Goal: Task Accomplishment & Management: Manage account settings

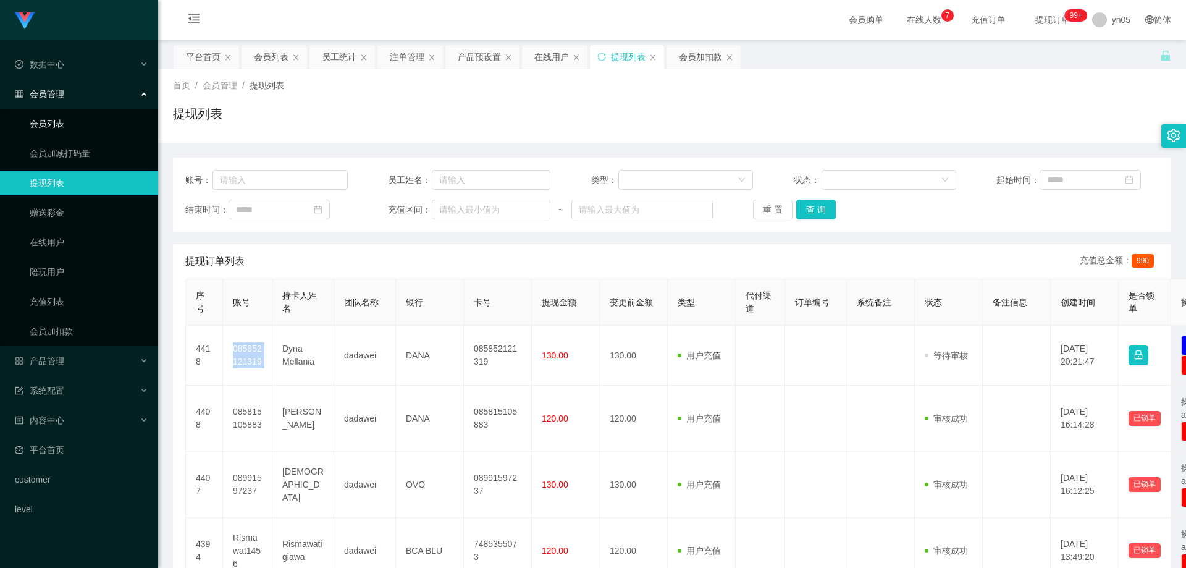
click at [74, 129] on link "会员列表" at bounding box center [89, 123] width 119 height 25
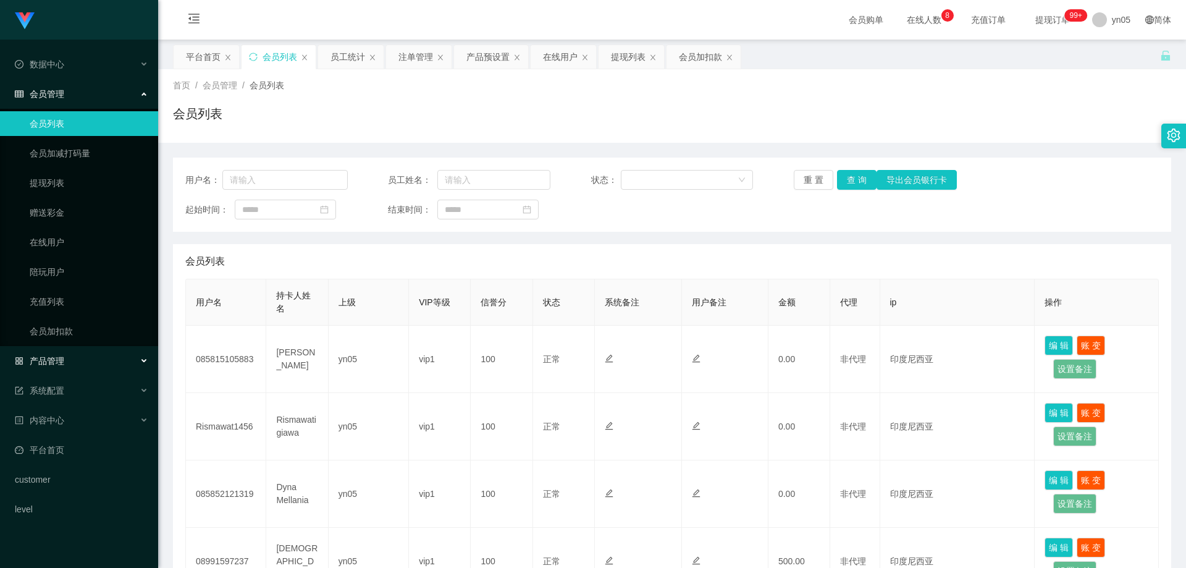
click at [65, 363] on div "产品管理" at bounding box center [79, 360] width 158 height 25
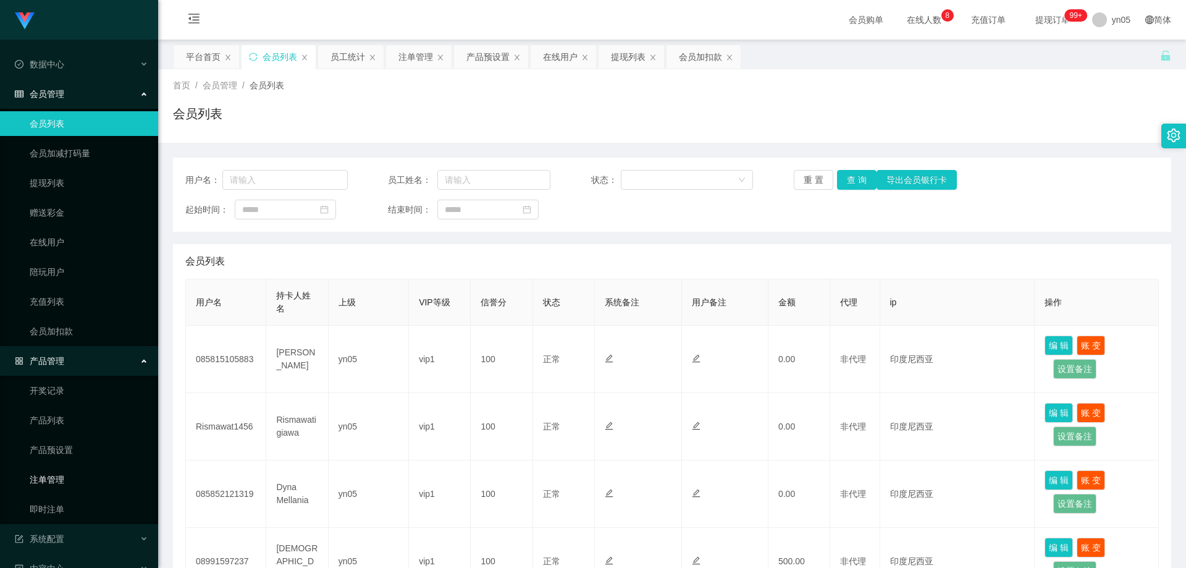
click at [64, 476] on link "注单管理" at bounding box center [89, 479] width 119 height 25
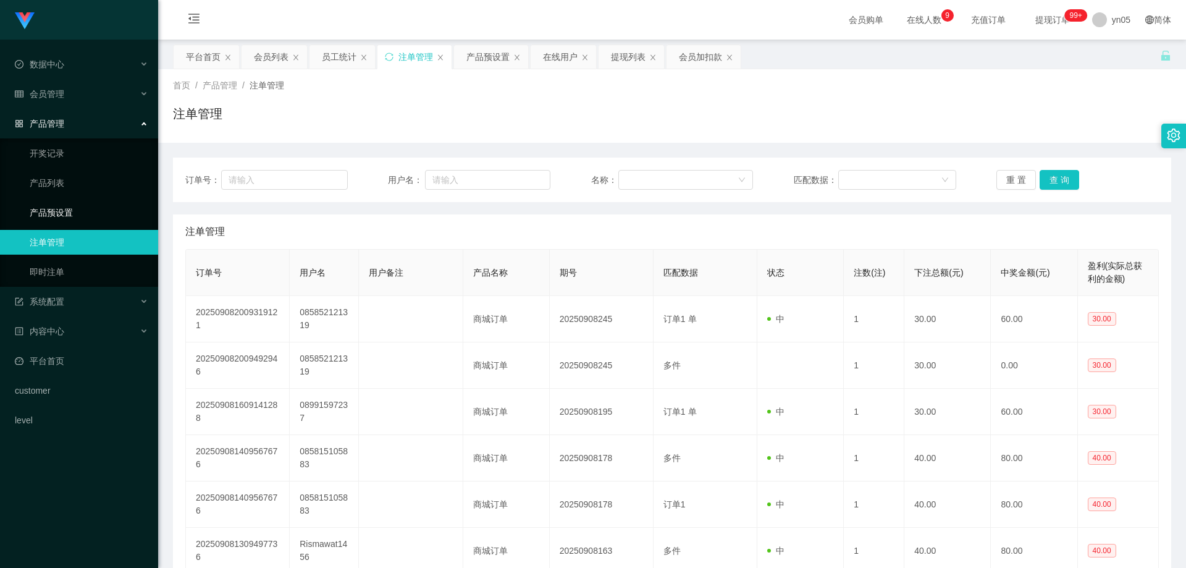
click at [72, 217] on link "产品预设置" at bounding box center [89, 212] width 119 height 25
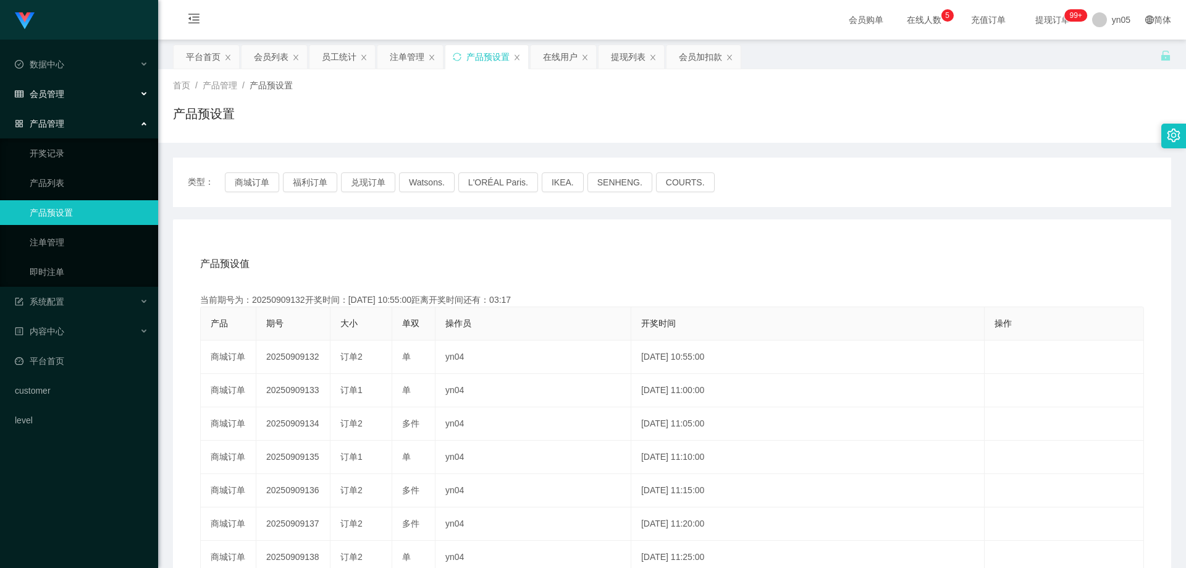
click at [59, 83] on div "会员管理" at bounding box center [79, 94] width 158 height 25
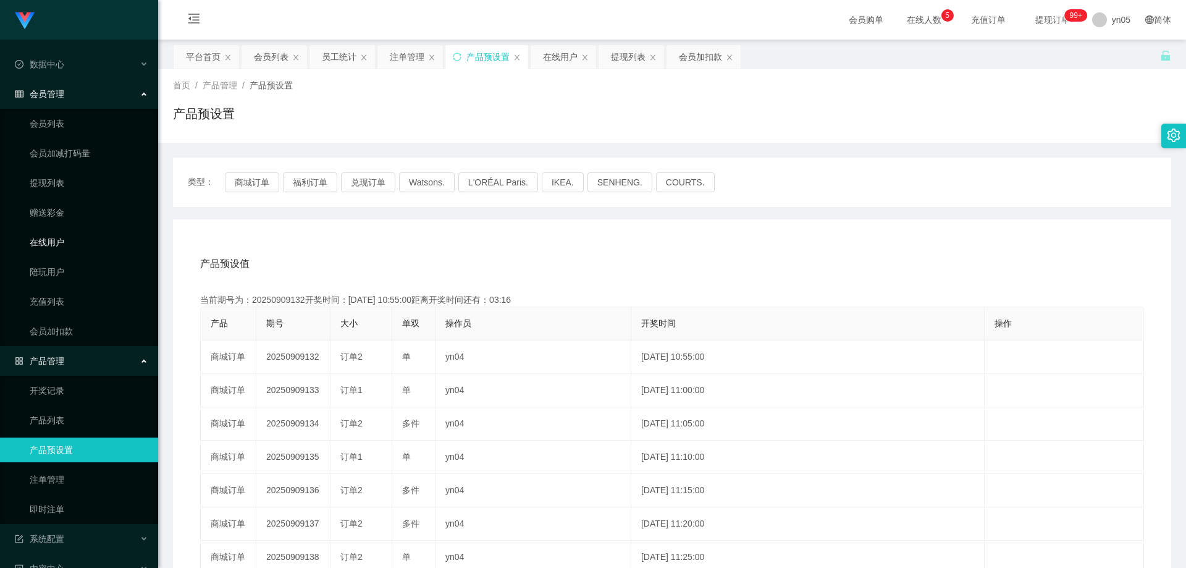
click at [61, 242] on link "在线用户" at bounding box center [89, 242] width 119 height 25
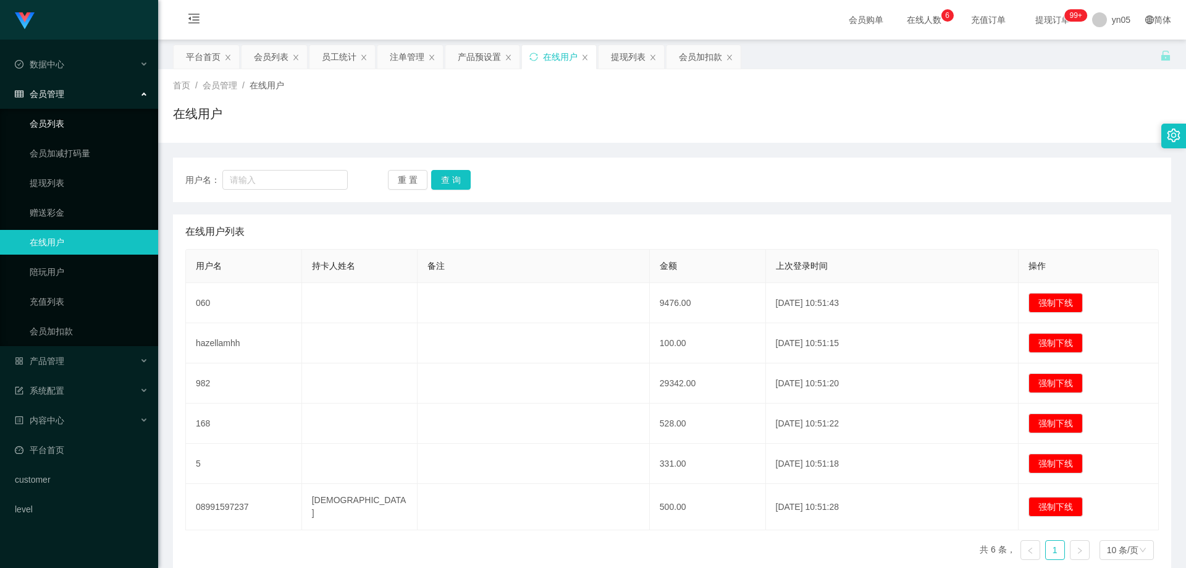
click at [49, 127] on link "会员列表" at bounding box center [89, 123] width 119 height 25
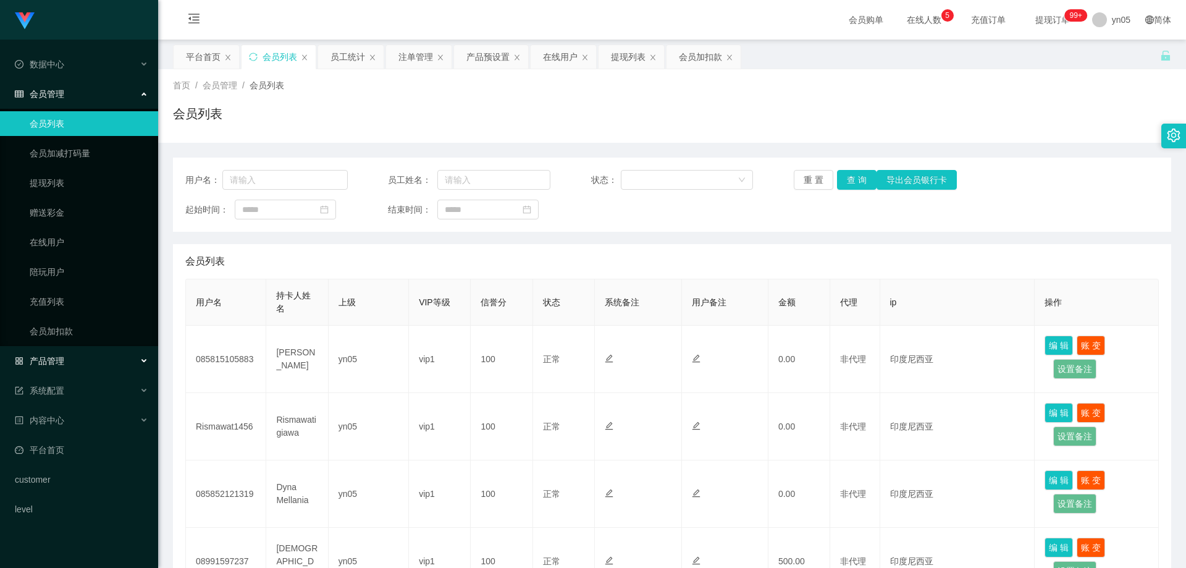
click at [75, 365] on div "产品管理" at bounding box center [79, 360] width 158 height 25
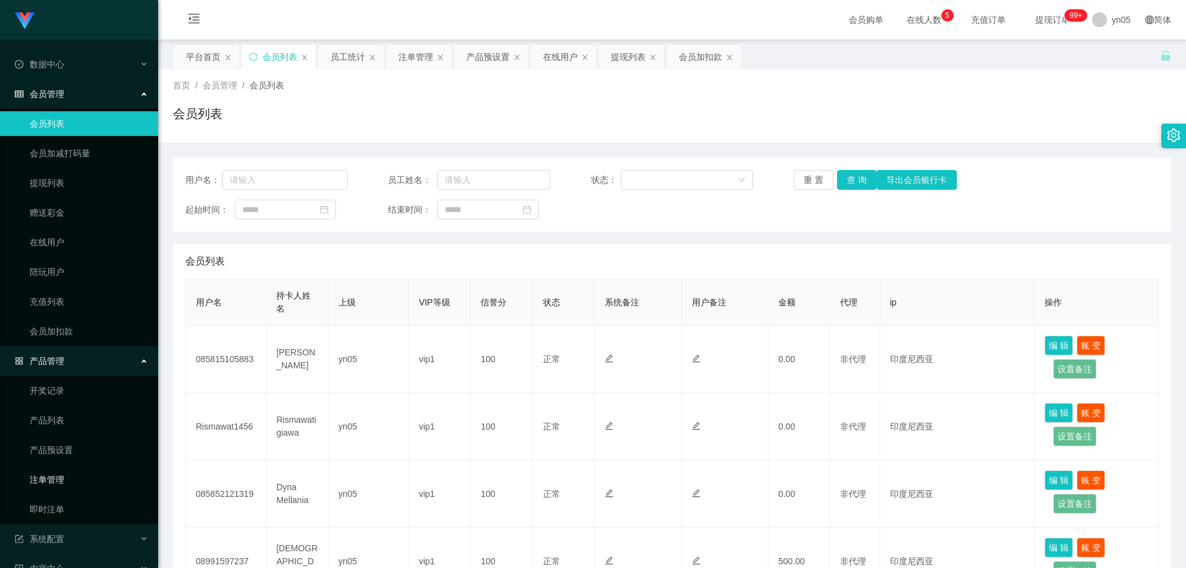
click at [74, 488] on link "注单管理" at bounding box center [89, 479] width 119 height 25
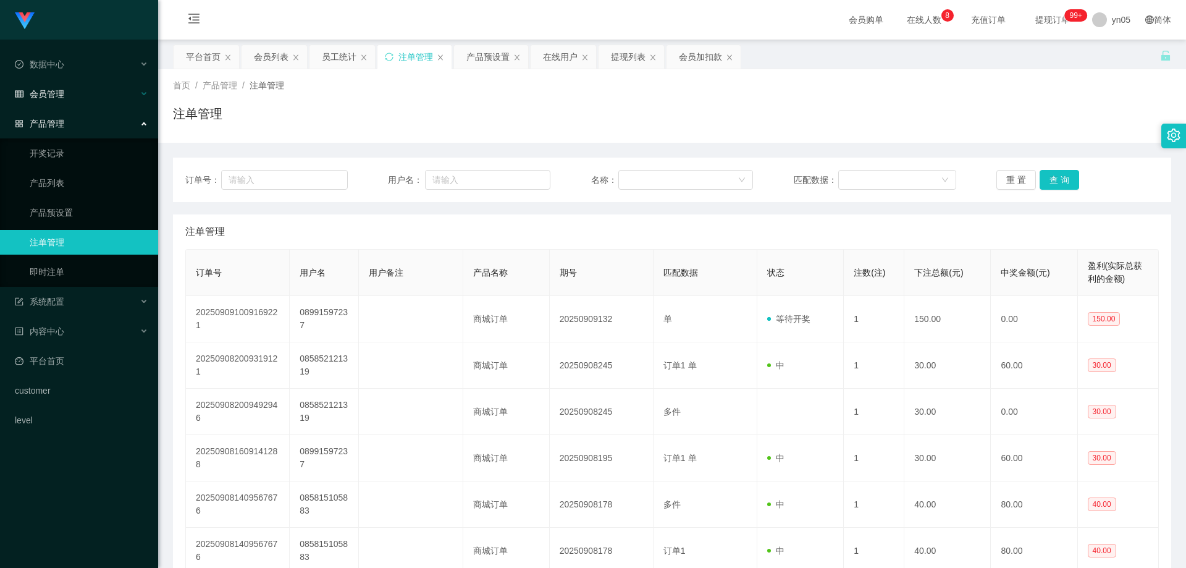
click at [67, 90] on div "会员管理" at bounding box center [79, 94] width 158 height 25
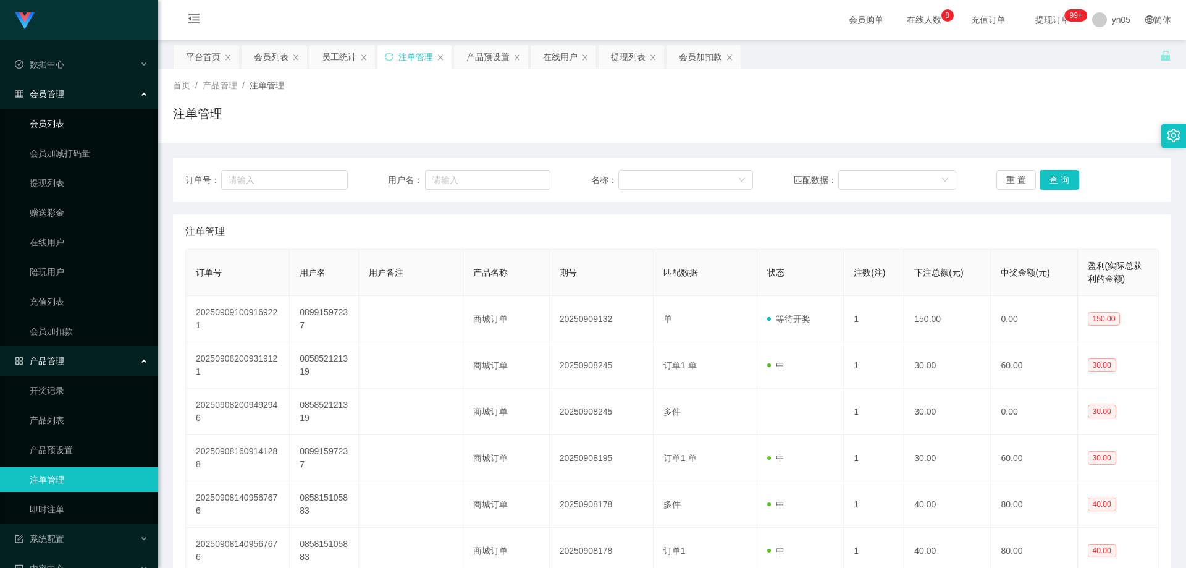
click at [62, 129] on link "会员列表" at bounding box center [89, 123] width 119 height 25
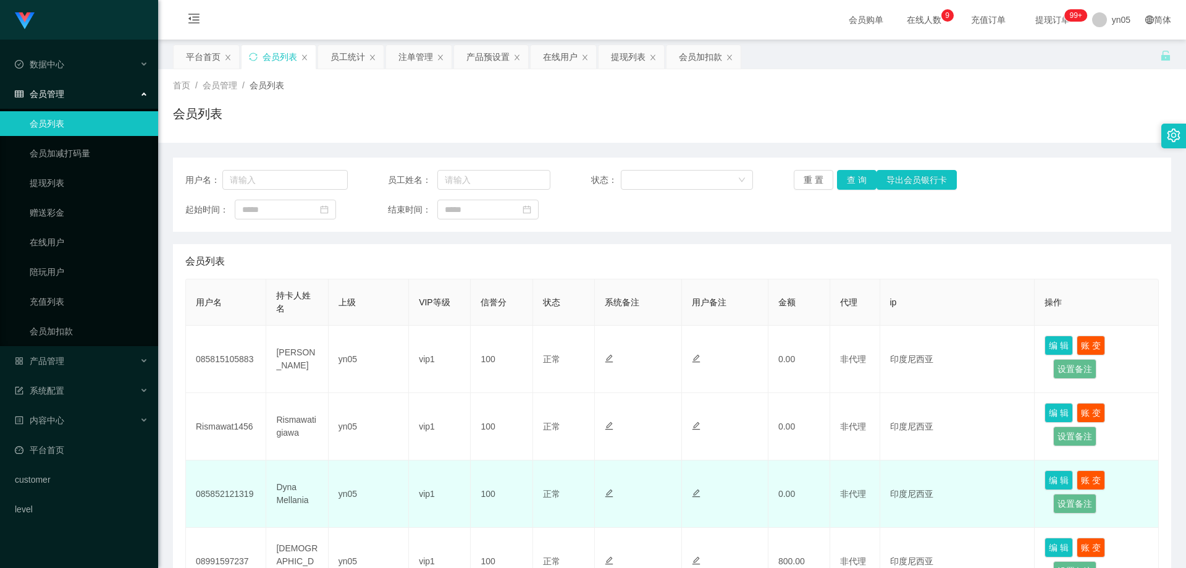
scroll to position [124, 0]
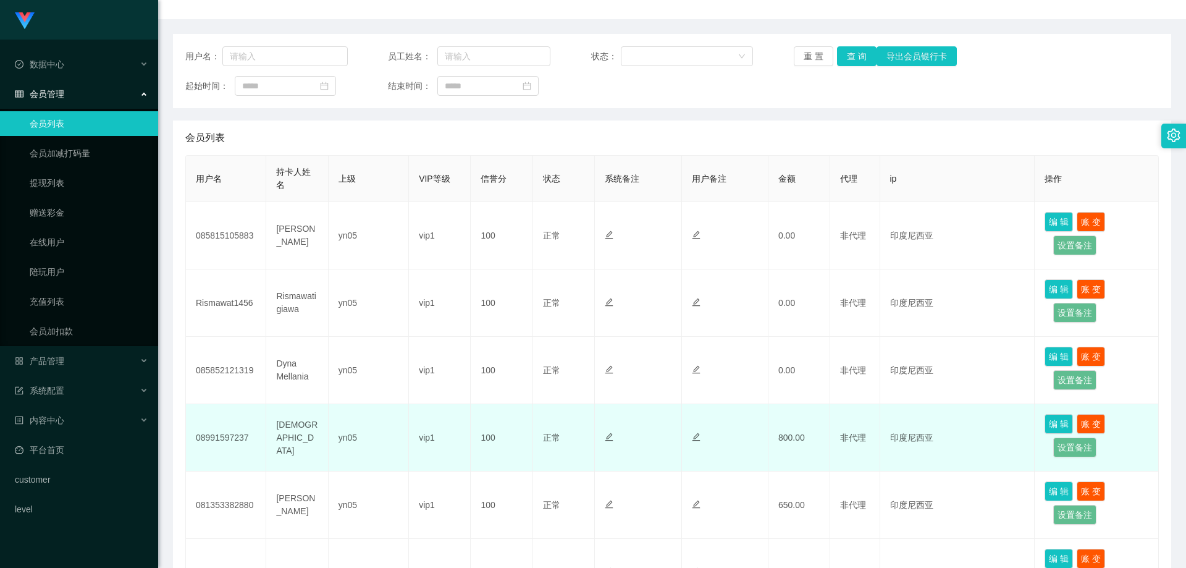
click at [230, 442] on td "08991597237" at bounding box center [226, 437] width 80 height 67
click at [230, 441] on td "08991597237" at bounding box center [226, 437] width 80 height 67
copy td "08991597237"
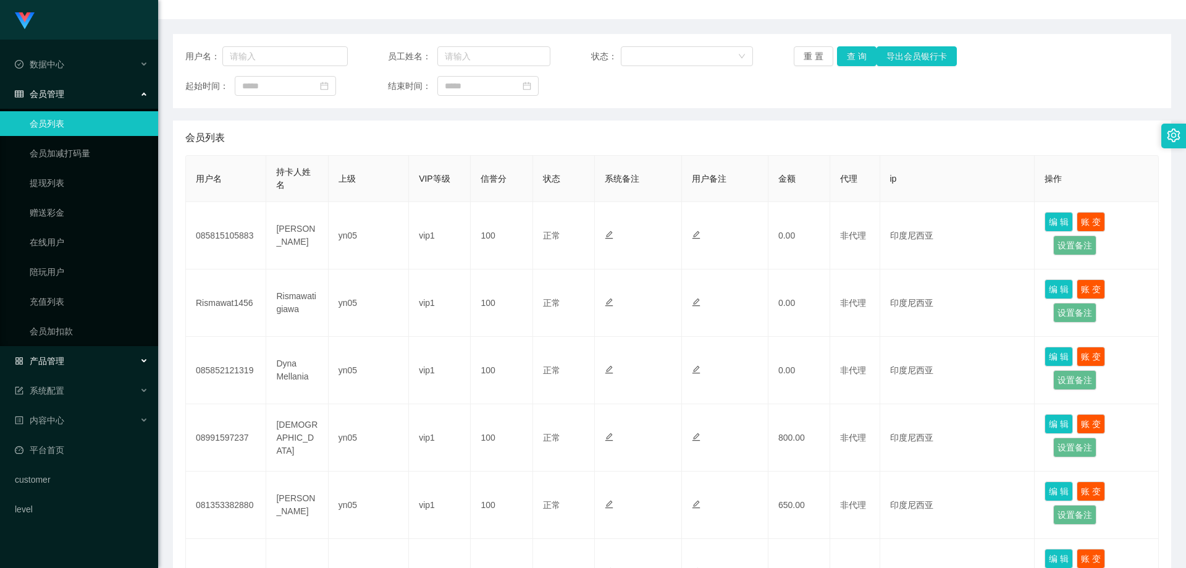
click at [61, 361] on span "产品管理" at bounding box center [39, 361] width 49 height 10
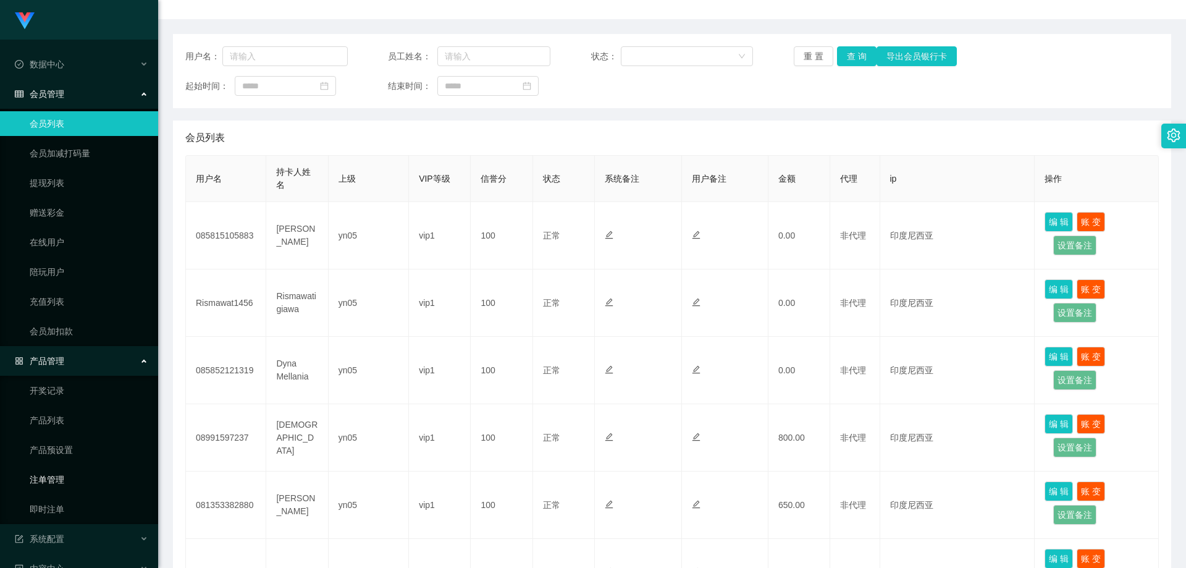
click at [56, 480] on link "注单管理" at bounding box center [89, 479] width 119 height 25
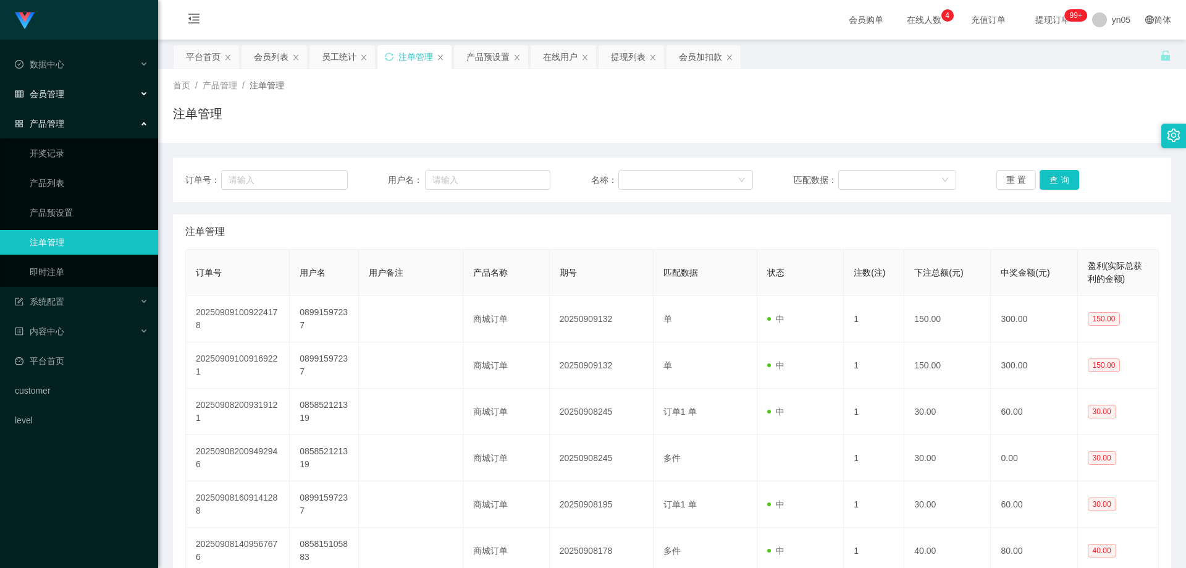
click at [72, 100] on div "会员管理" at bounding box center [79, 94] width 158 height 25
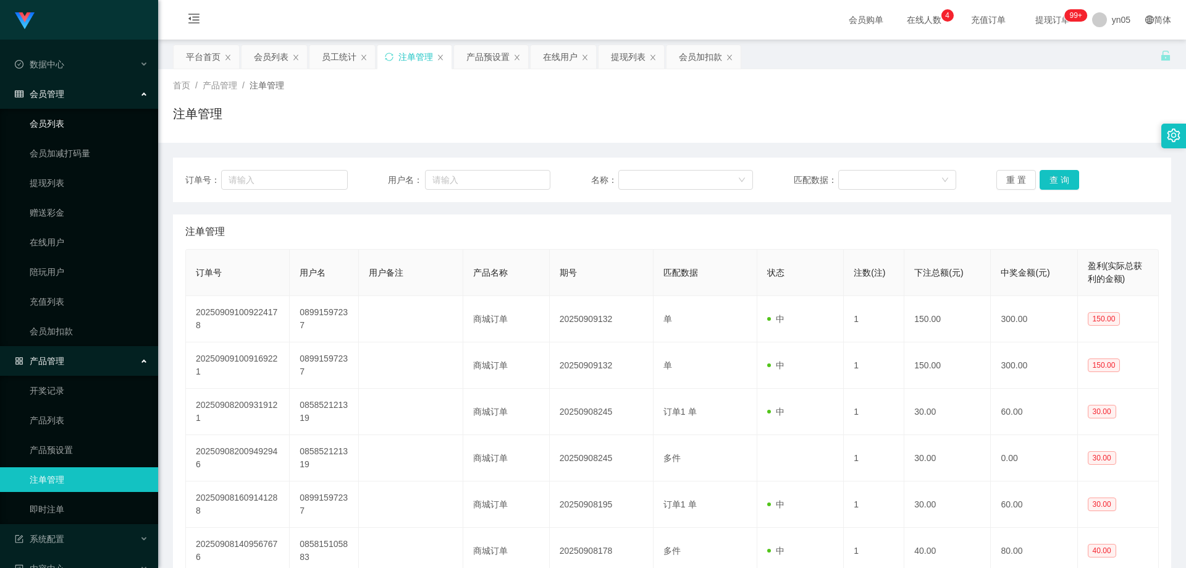
click at [65, 124] on link "会员列表" at bounding box center [89, 123] width 119 height 25
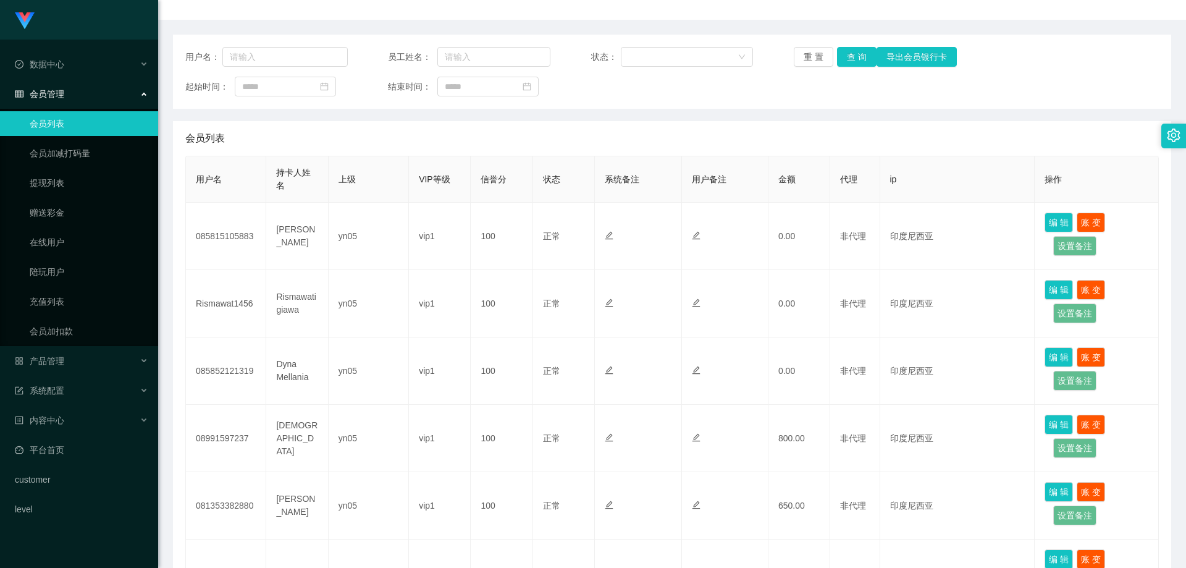
scroll to position [124, 0]
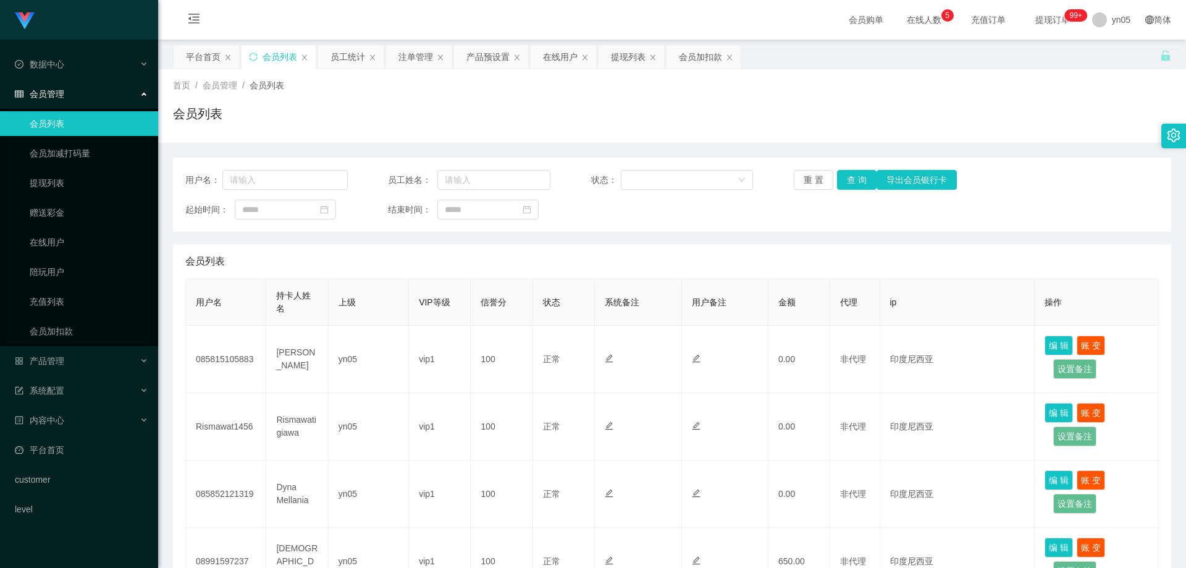
scroll to position [124, 0]
click at [72, 186] on link "提现列表" at bounding box center [89, 183] width 119 height 25
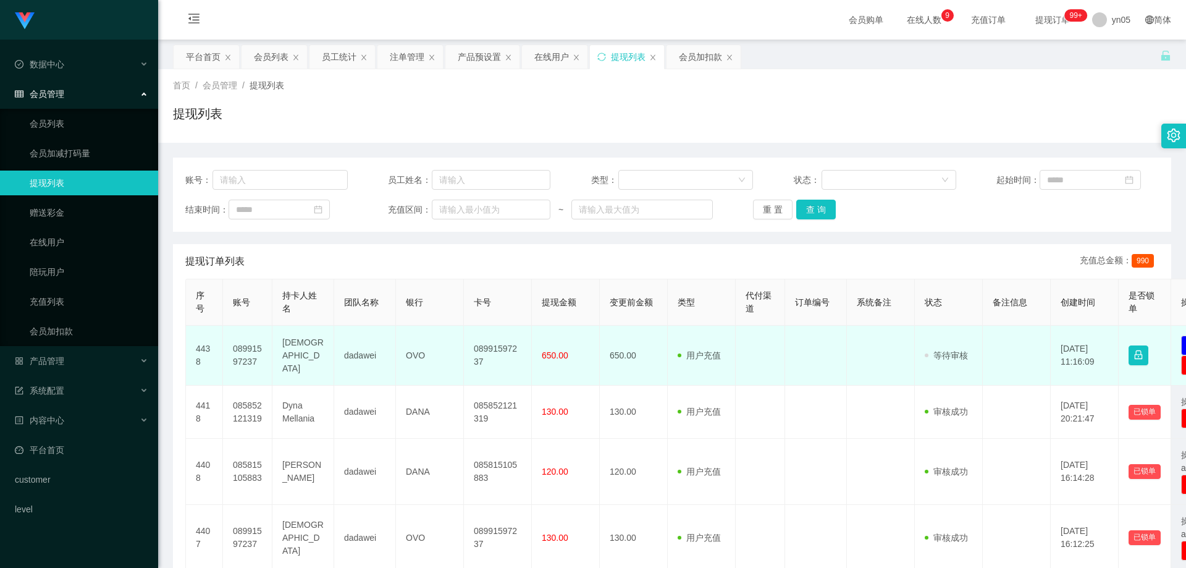
click at [295, 356] on td "[DEMOGRAPHIC_DATA]" at bounding box center [303, 356] width 62 height 60
click at [248, 347] on td "08991597237" at bounding box center [247, 356] width 49 height 60
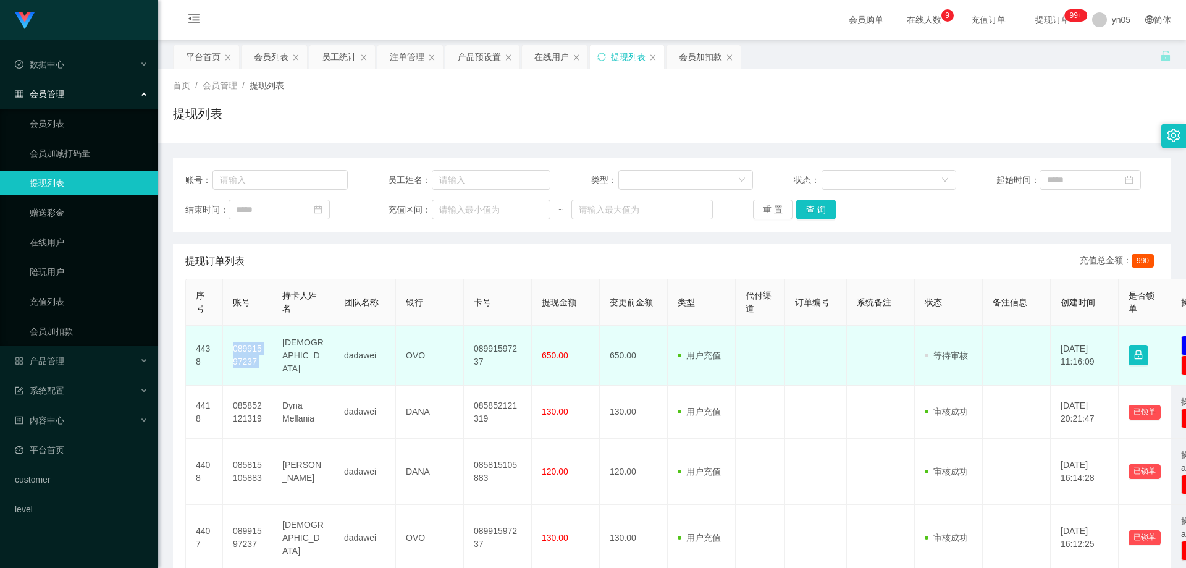
click at [248, 347] on td "08991597237" at bounding box center [247, 356] width 49 height 60
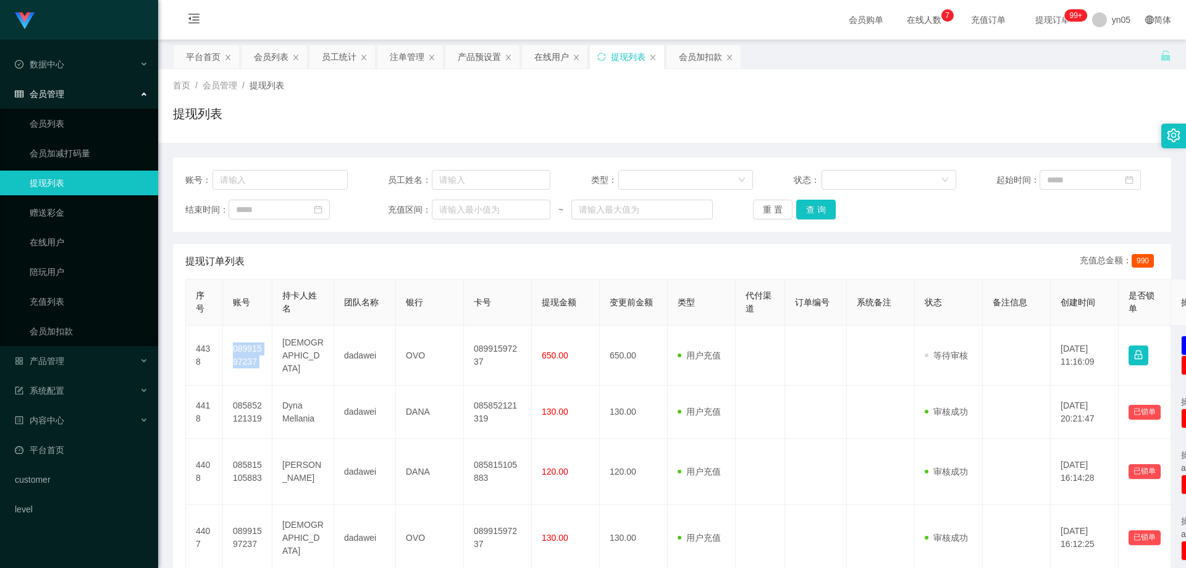
copy td "08991597237"
click at [61, 360] on span "产品管理" at bounding box center [39, 361] width 49 height 10
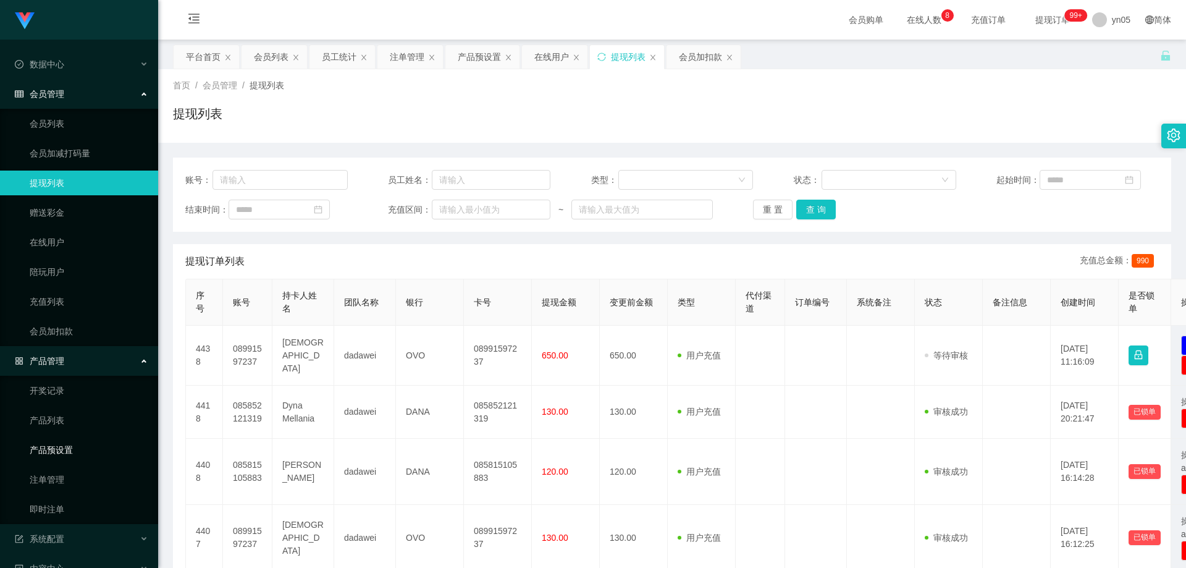
click at [71, 451] on link "产品预设置" at bounding box center [89, 449] width 119 height 25
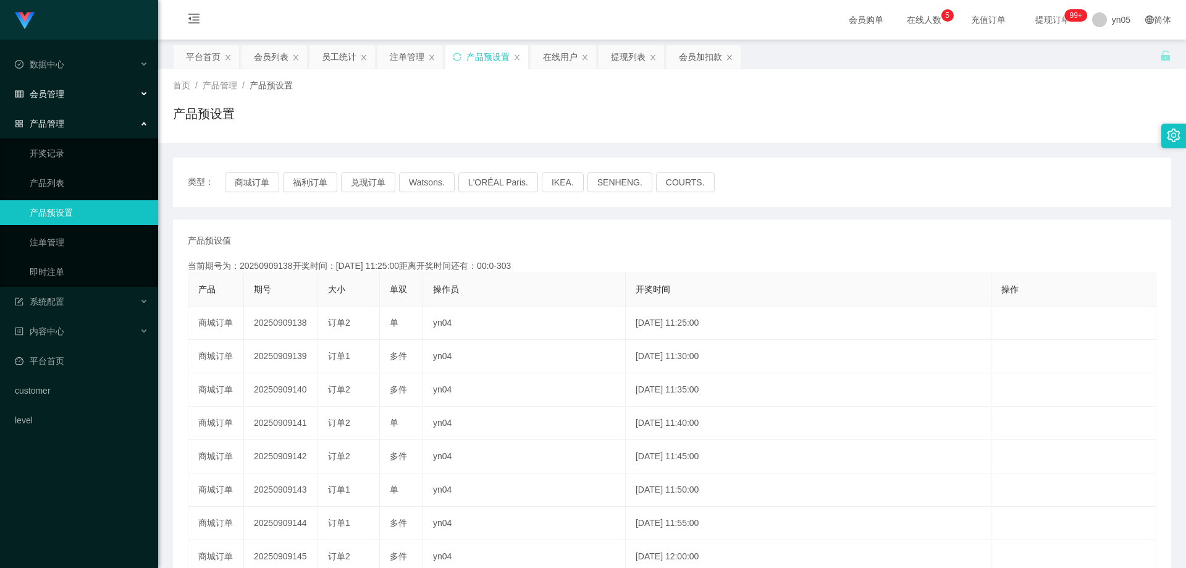
click at [65, 99] on div "会员管理" at bounding box center [79, 94] width 158 height 25
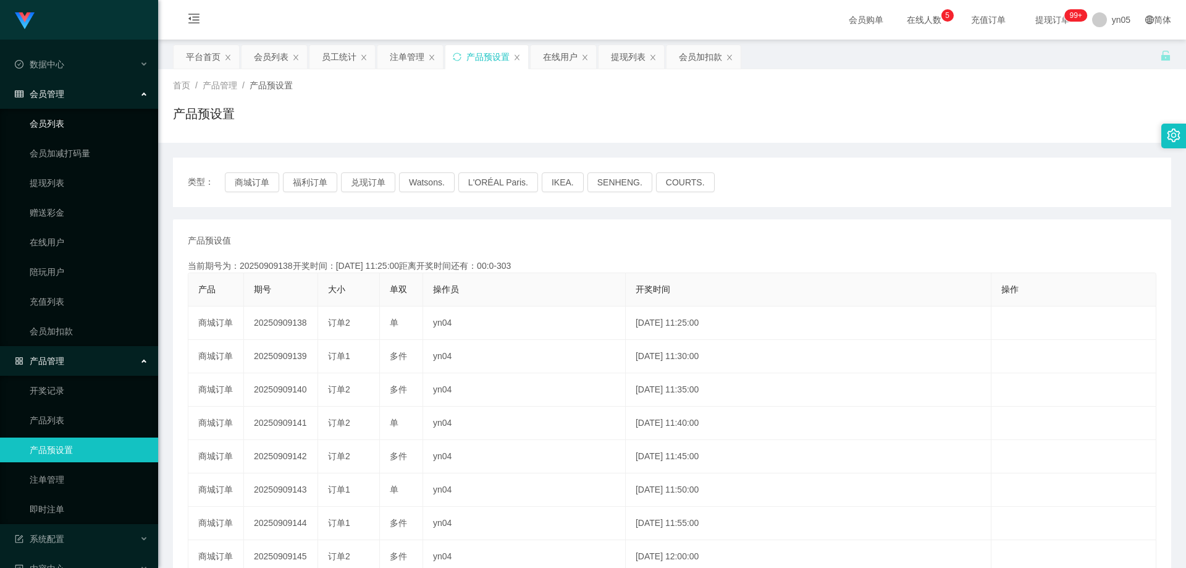
click at [63, 130] on link "会员列表" at bounding box center [89, 123] width 119 height 25
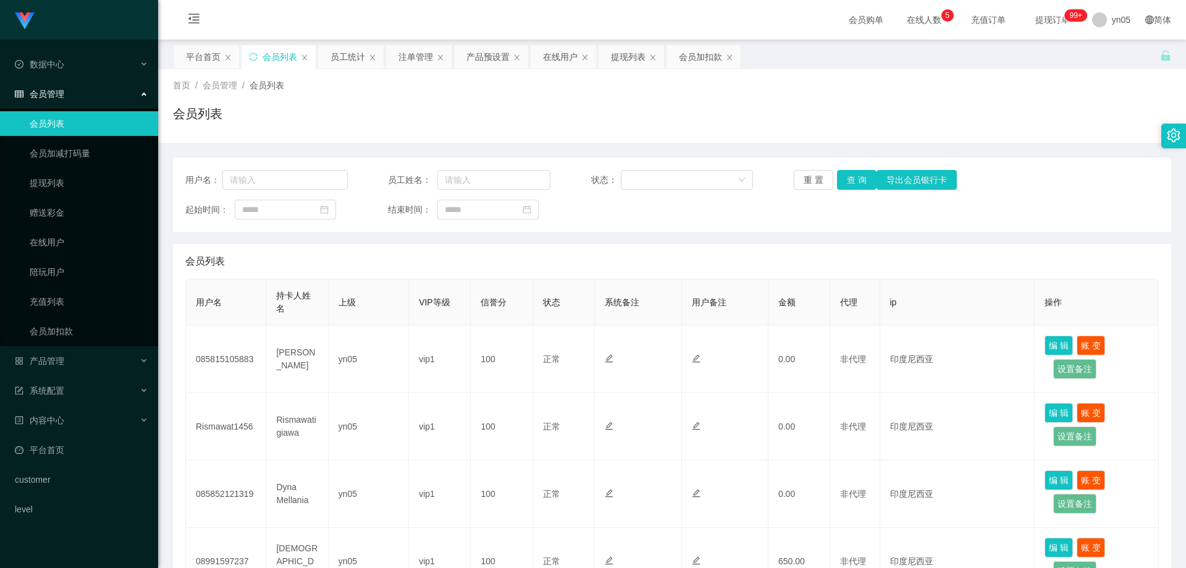
scroll to position [62, 0]
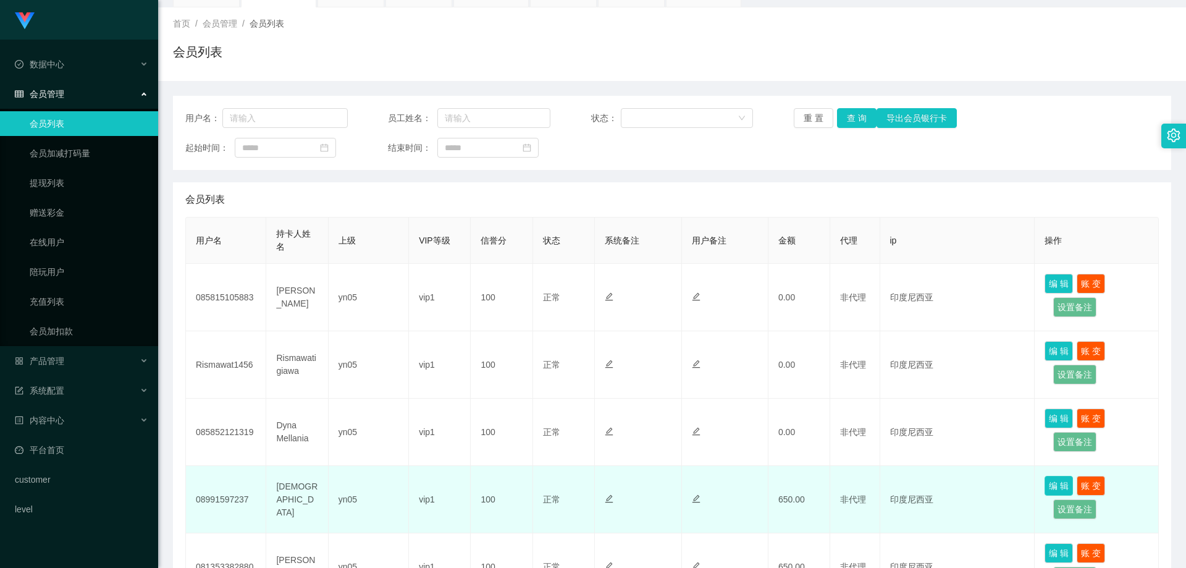
click at [1054, 487] on button "编 辑" at bounding box center [1059, 486] width 28 height 20
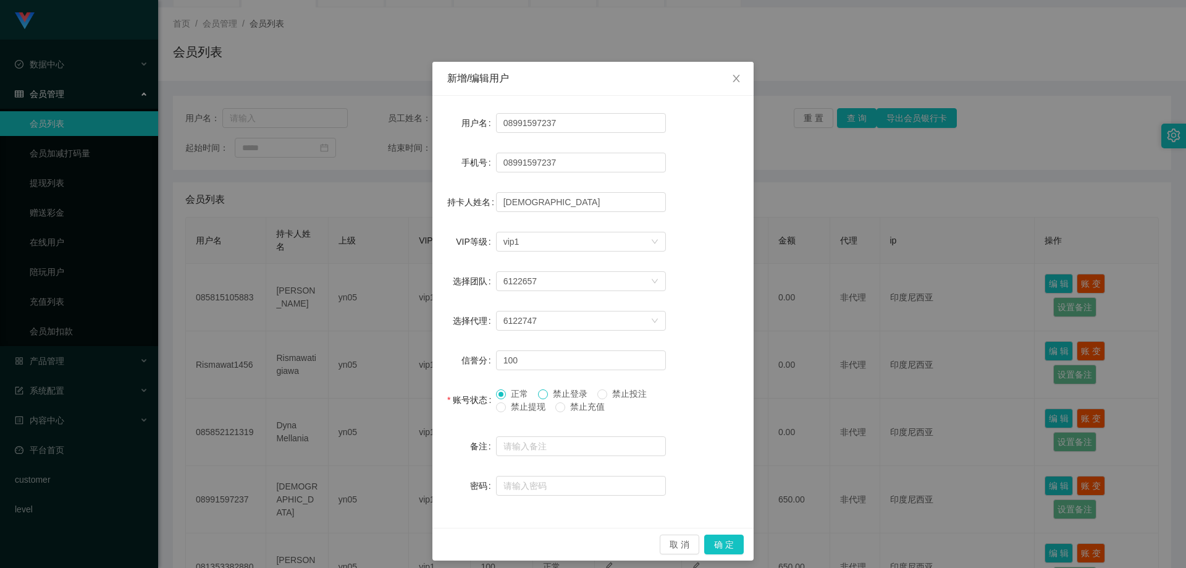
click at [544, 397] on span at bounding box center [543, 394] width 10 height 10
click at [506, 398] on span "正常" at bounding box center [519, 394] width 27 height 10
click at [667, 544] on button "取 消" at bounding box center [680, 544] width 40 height 20
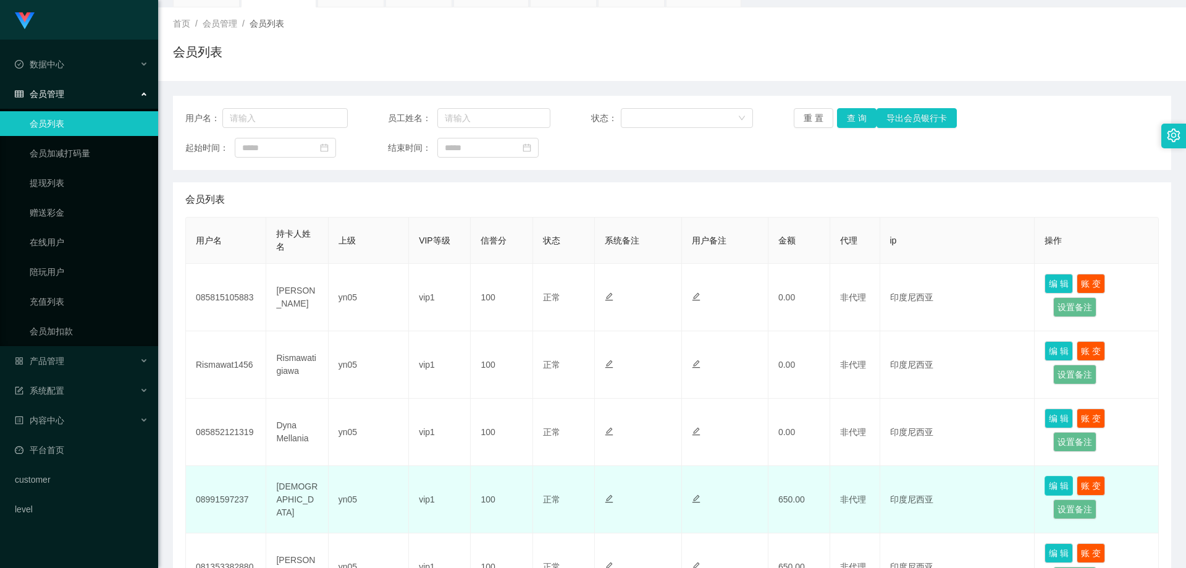
click at [1058, 485] on button "编 辑" at bounding box center [1059, 486] width 28 height 20
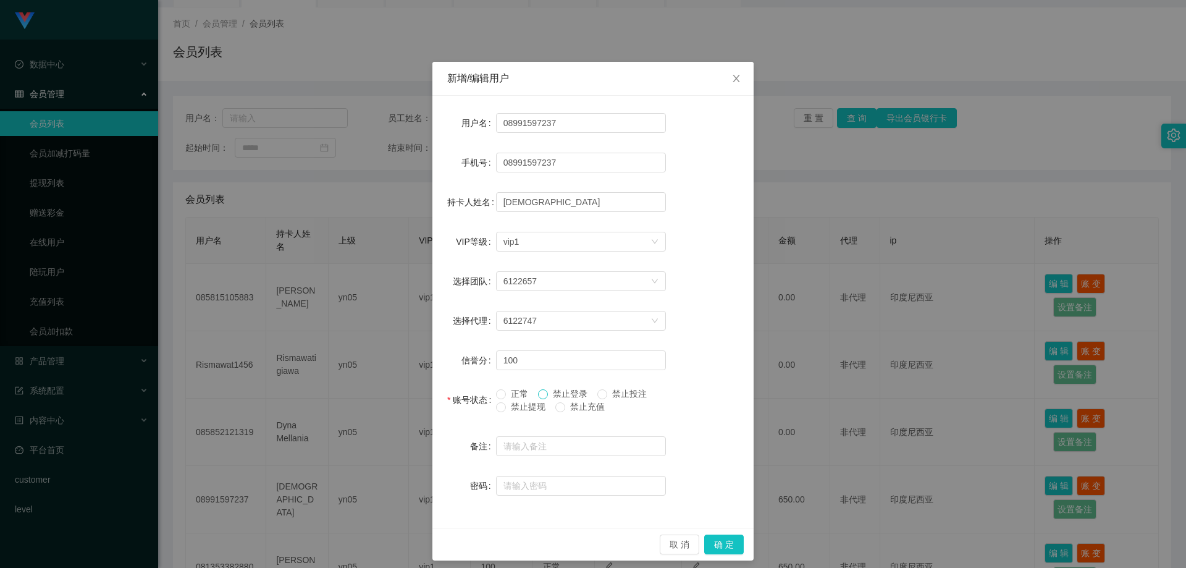
click at [541, 399] on span at bounding box center [543, 394] width 10 height 10
click at [723, 544] on button "确 定" at bounding box center [724, 544] width 40 height 20
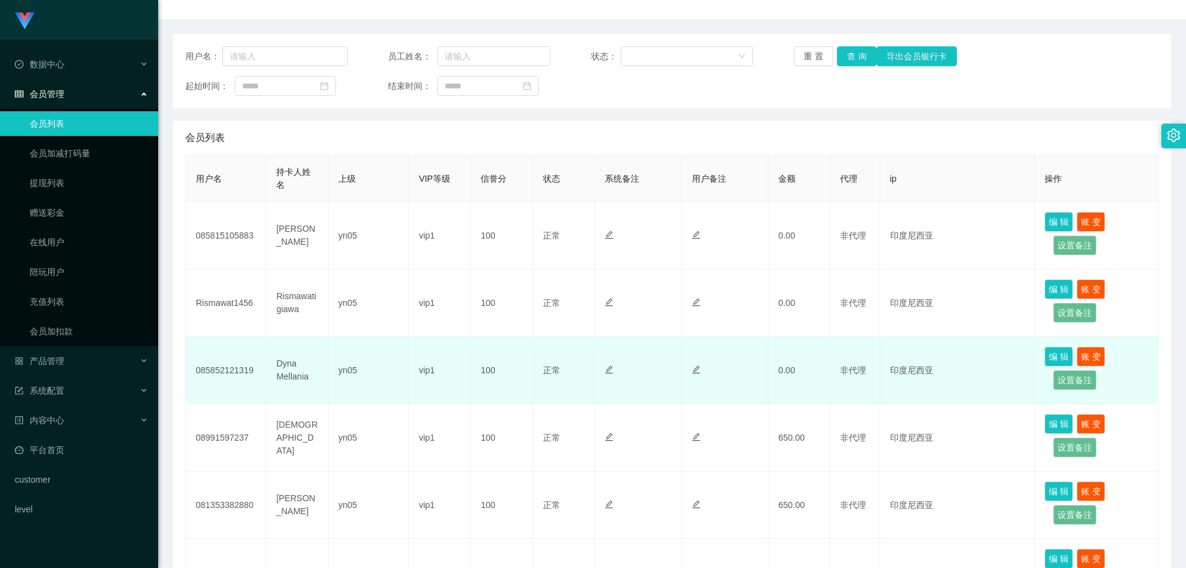
scroll to position [185, 0]
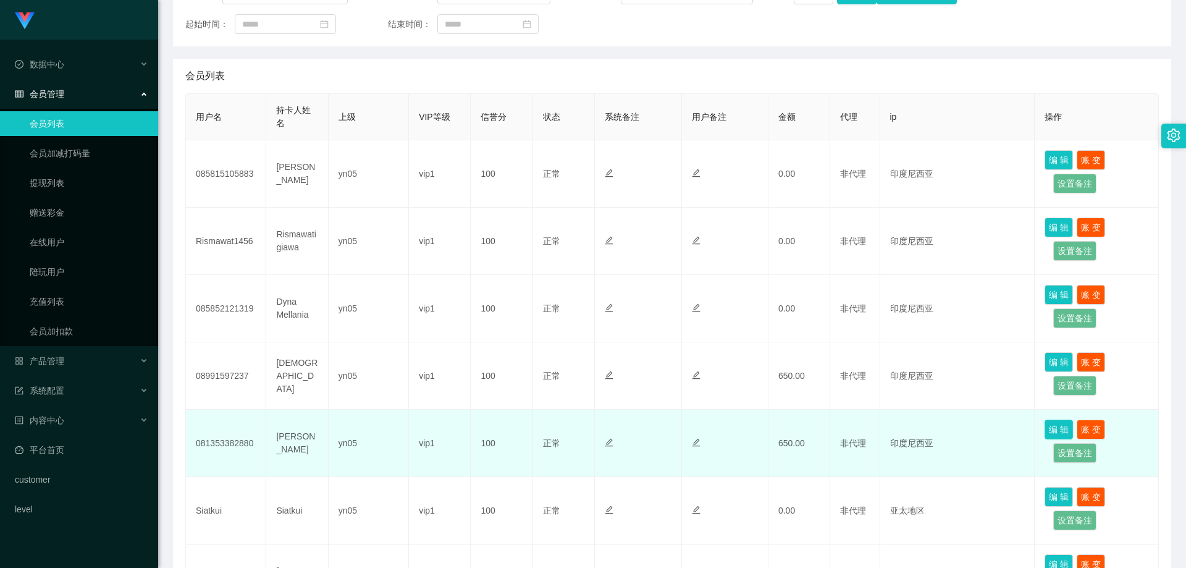
click at [1051, 436] on button "编 辑" at bounding box center [1059, 430] width 28 height 20
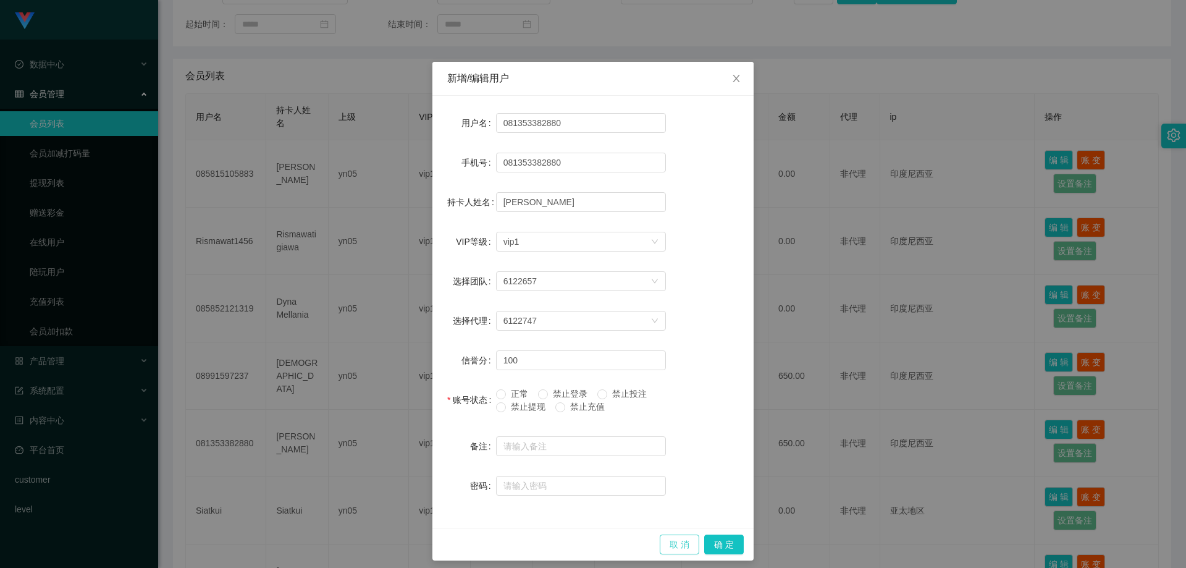
click at [678, 541] on button "取 消" at bounding box center [680, 544] width 40 height 20
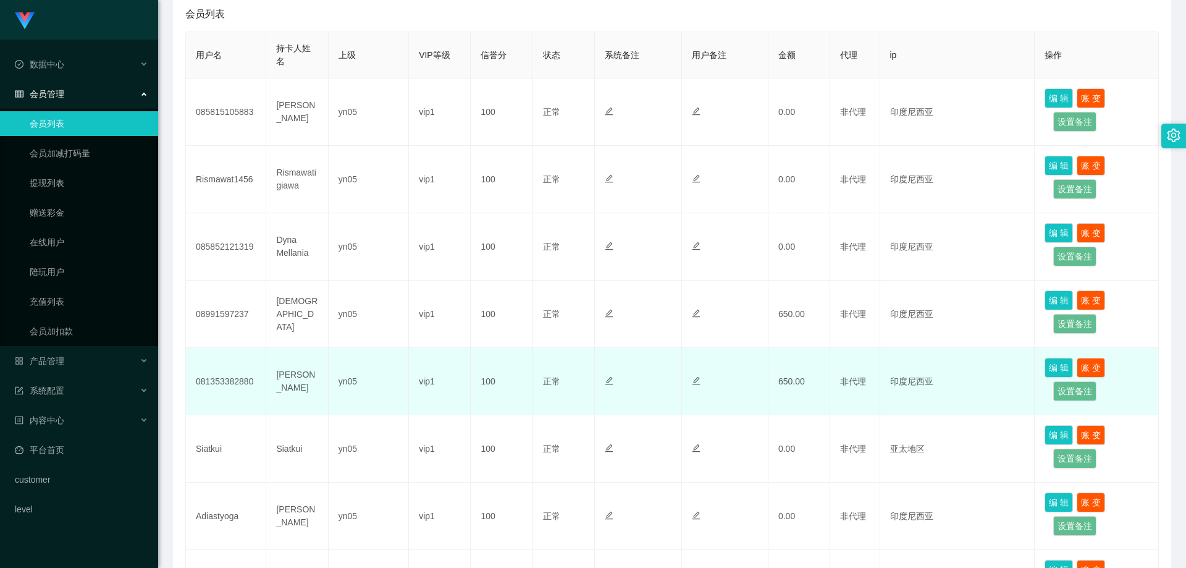
scroll to position [185, 0]
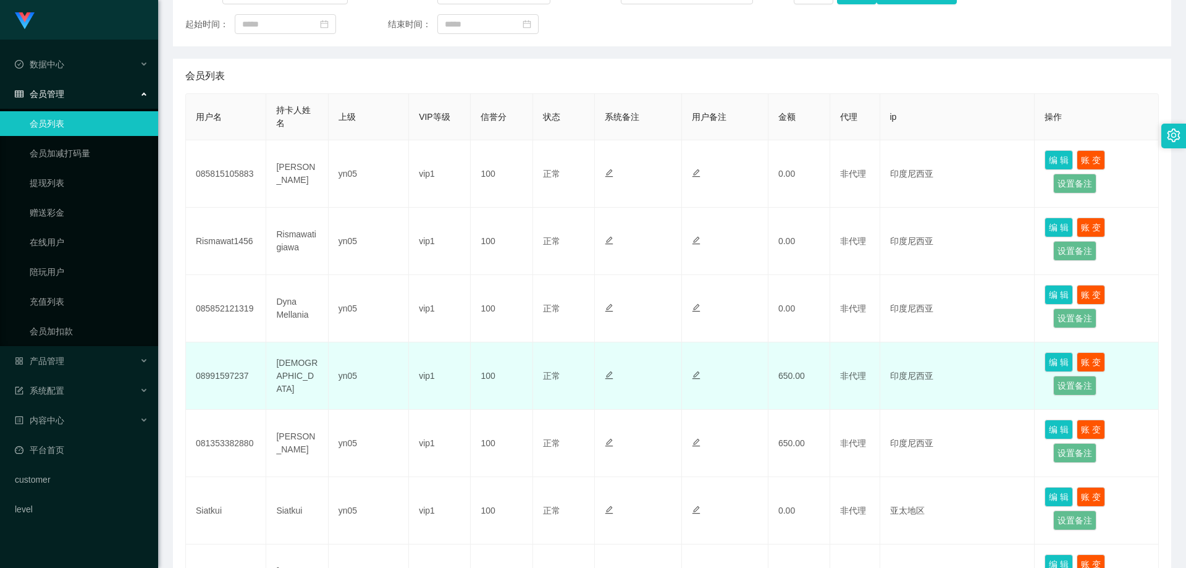
click at [215, 374] on td "08991597237" at bounding box center [226, 375] width 80 height 67
copy td "08991597237"
